Goal: Communication & Community: Answer question/provide support

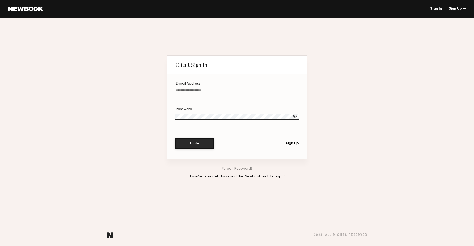
click at [192, 88] on input "E-mail Address" at bounding box center [237, 91] width 123 height 6
type input "**********"
click at [176, 138] on button "Log In" at bounding box center [195, 143] width 38 height 10
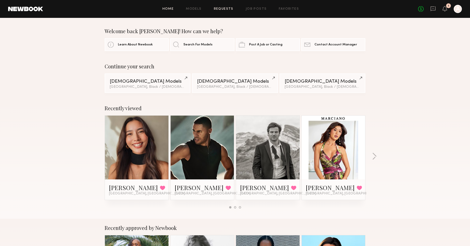
click at [223, 8] on link "Requests" at bounding box center [224, 8] width 20 height 3
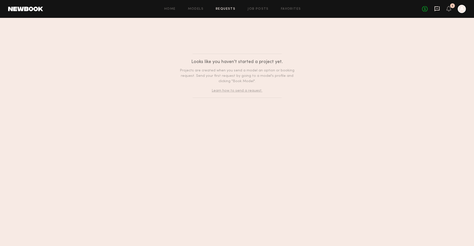
click at [437, 7] on icon at bounding box center [437, 9] width 6 height 6
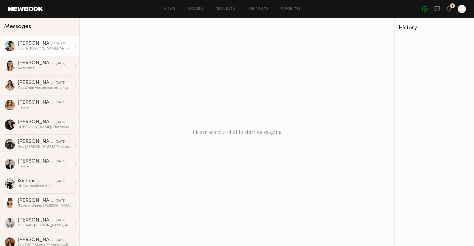
click at [44, 49] on div "You: Hi [PERSON_NAME], My name is [PERSON_NAME], the photographer for the upcom…" at bounding box center [45, 48] width 54 height 5
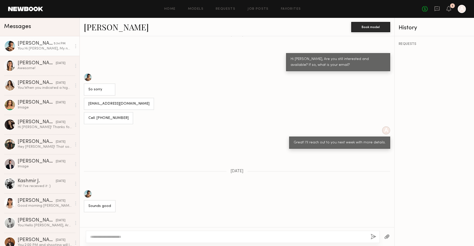
scroll to position [345, 0]
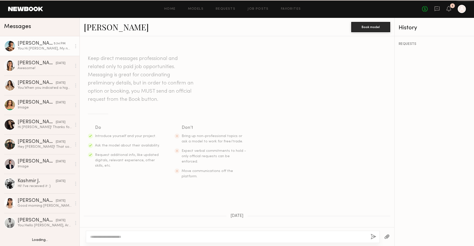
scroll to position [449, 0]
